Goal: Check status: Check status

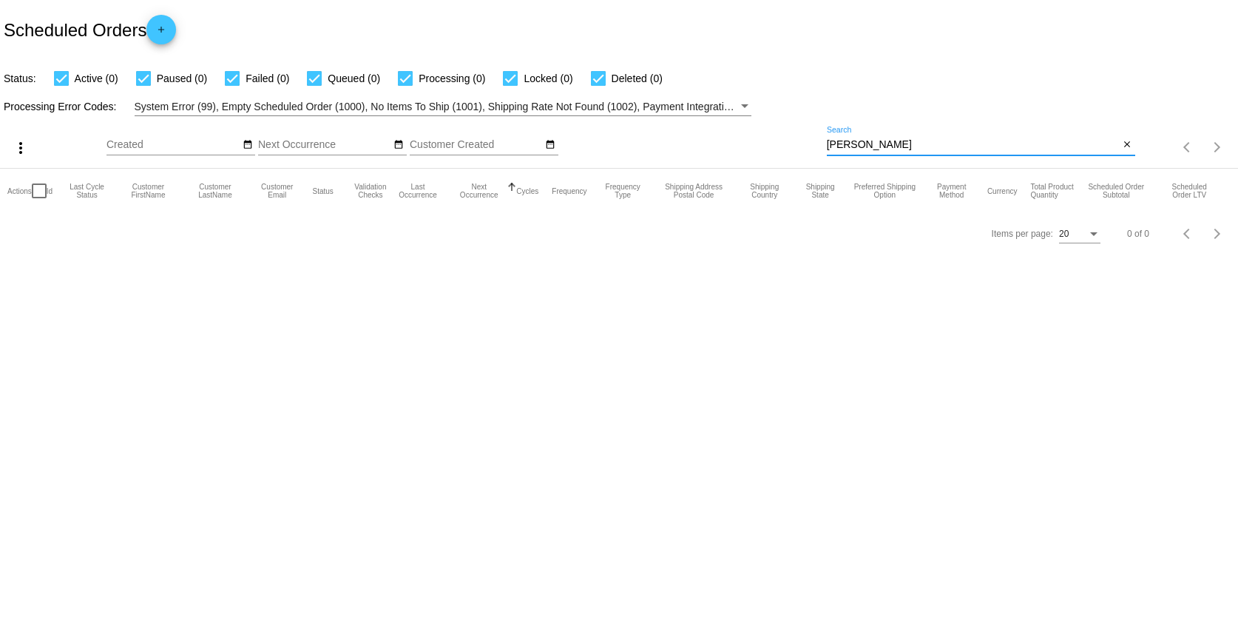
drag, startPoint x: 899, startPoint y: 140, endPoint x: 714, endPoint y: 138, distance: 184.9
click at [714, 138] on div "more_vert Aug Jan Feb Mar [DATE]" at bounding box center [619, 142] width 1238 height 52
paste input "[EMAIL_ADDRESS][DOMAIN_NAME]"
type input "[EMAIL_ADDRESS][DOMAIN_NAME]"
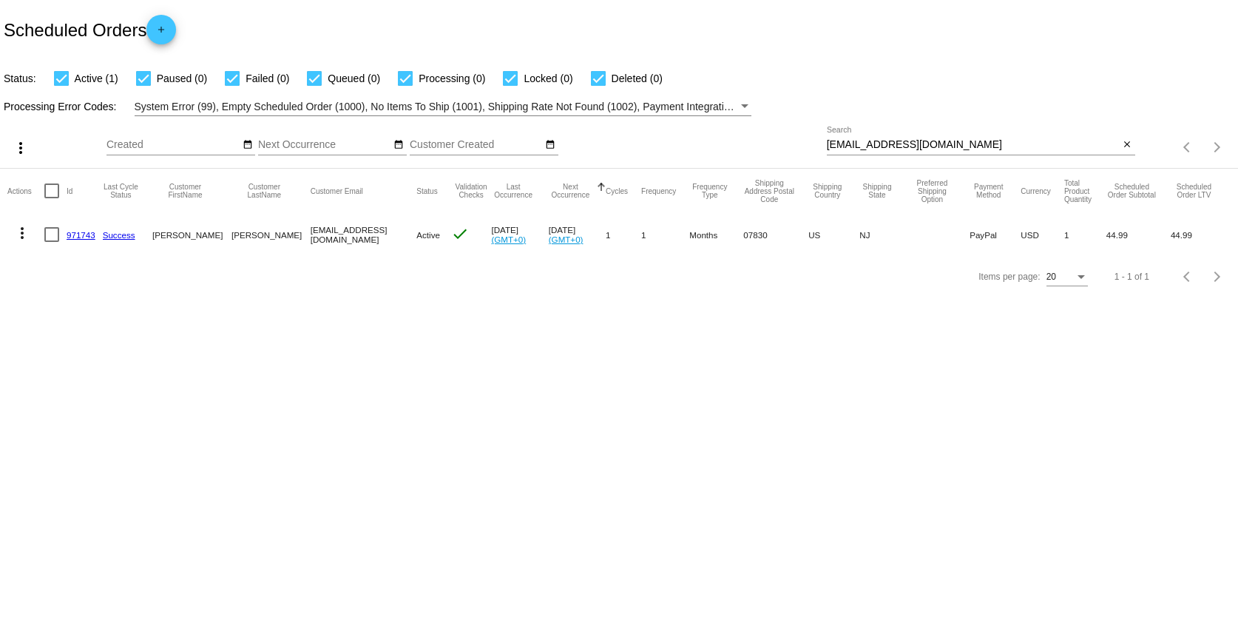
click at [87, 237] on link "971743" at bounding box center [81, 235] width 29 height 10
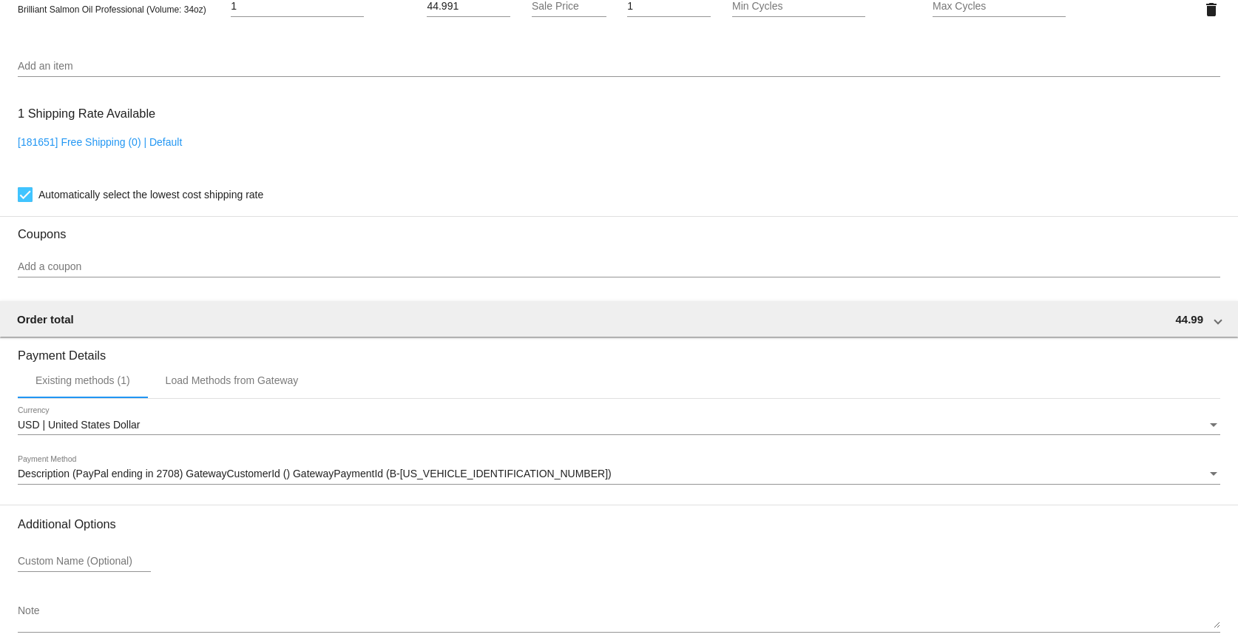
scroll to position [1150, 0]
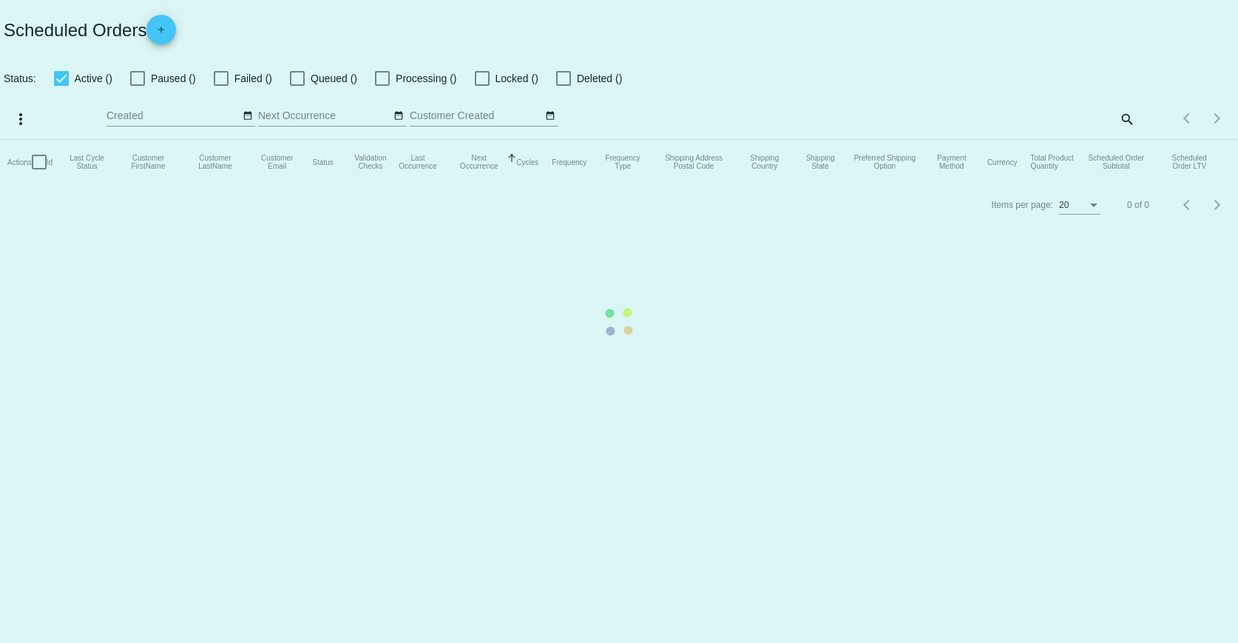
checkbox input "true"
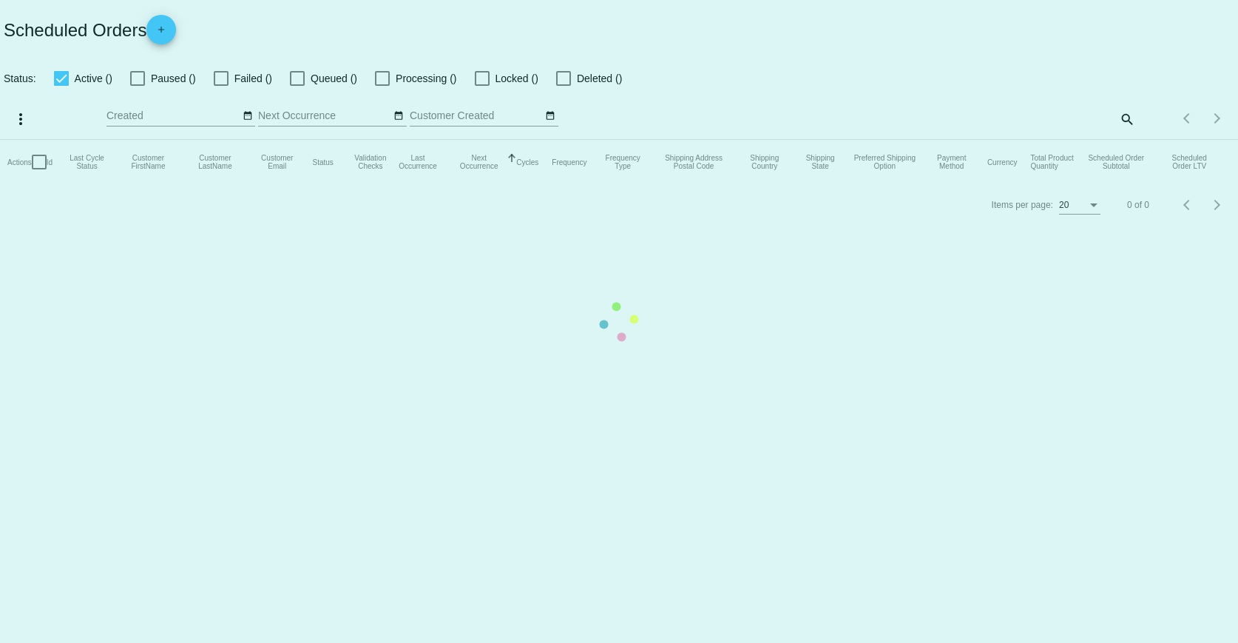
checkbox input "true"
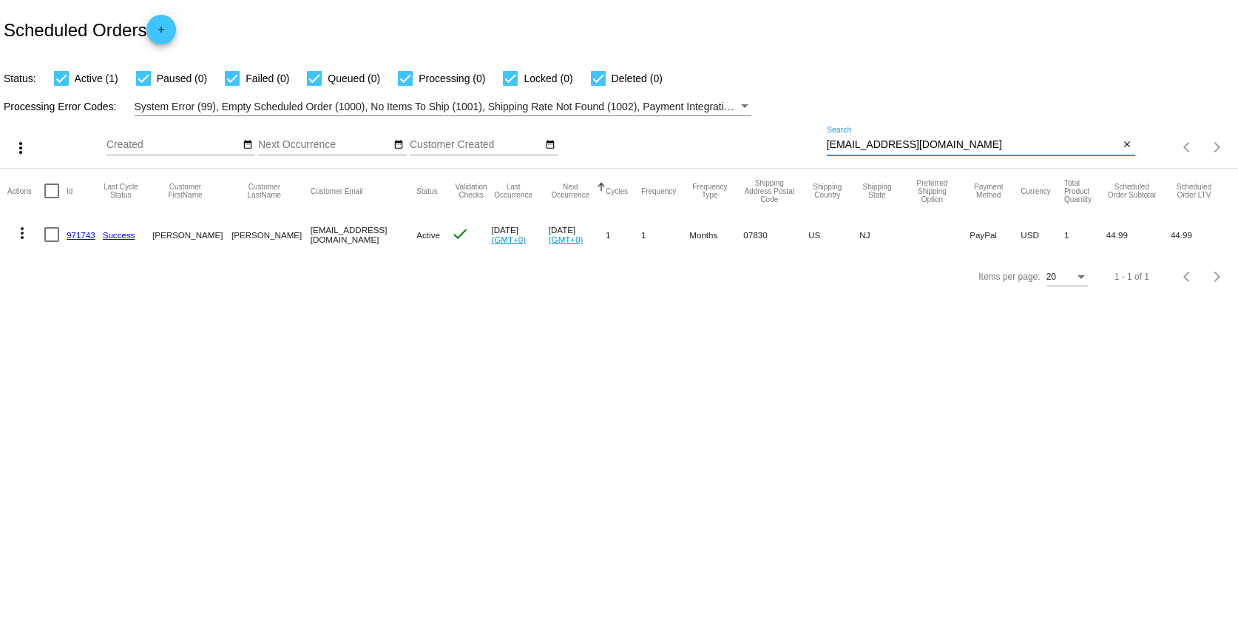
drag, startPoint x: 977, startPoint y: 143, endPoint x: 750, endPoint y: 149, distance: 227.1
click at [750, 149] on div "more_vert Aug Jan Feb Mar [DATE]" at bounding box center [619, 142] width 1238 height 52
